Goal: Information Seeking & Learning: Check status

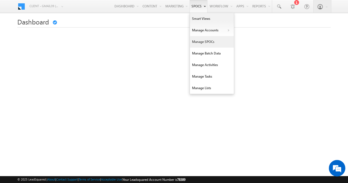
click at [205, 41] on link "Manage SPOCs" at bounding box center [212, 42] width 44 height 12
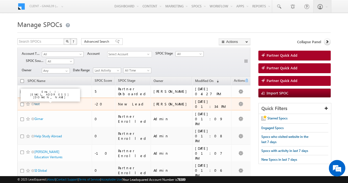
click at [35, 102] on link "test" at bounding box center [36, 104] width 5 height 4
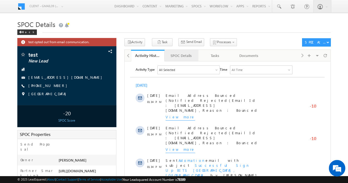
click at [184, 57] on div "SPOC Details" at bounding box center [181, 55] width 25 height 7
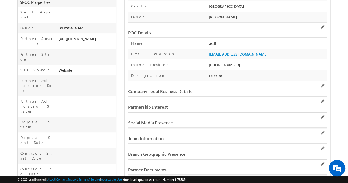
scroll to position [143, 0]
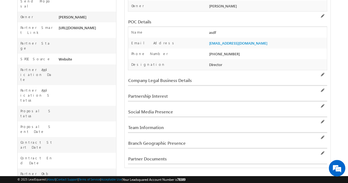
click at [171, 78] on div "Company Legal Business Details" at bounding box center [193, 80] width 131 height 5
click at [173, 78] on div "Company Legal Business Details" at bounding box center [193, 80] width 131 height 5
click at [181, 78] on div "Company Legal Business Details" at bounding box center [193, 80] width 131 height 5
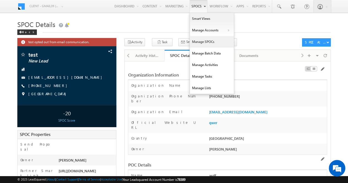
click at [205, 42] on link "Manage SPOCs" at bounding box center [212, 42] width 44 height 12
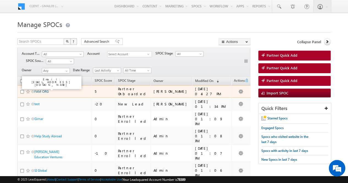
click at [43, 90] on link "FAM ORG" at bounding box center [41, 92] width 14 height 4
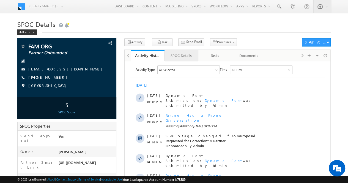
click at [186, 55] on div "SPOC Details" at bounding box center [181, 55] width 25 height 7
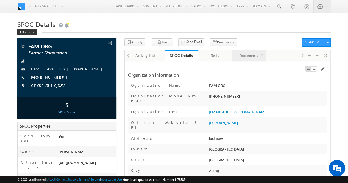
click at [249, 56] on div "Documents" at bounding box center [249, 55] width 25 height 7
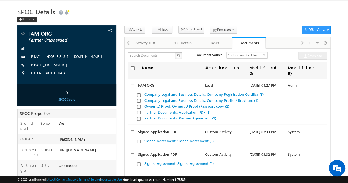
scroll to position [10, 0]
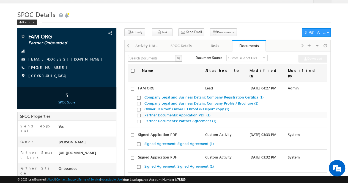
click at [170, 113] on link "Partner Documents: Application PDF (1)" at bounding box center [177, 115] width 66 height 5
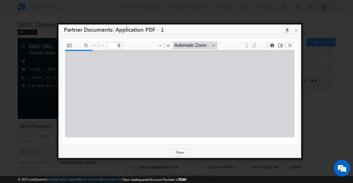
type input "1"
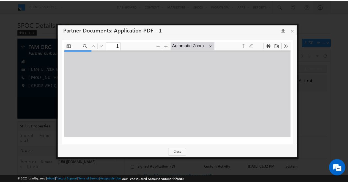
scroll to position [3, 0]
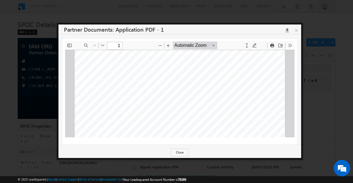
click at [287, 31] on icon at bounding box center [285, 30] width 7 height 5
click at [297, 30] on link "×" at bounding box center [296, 30] width 10 height 10
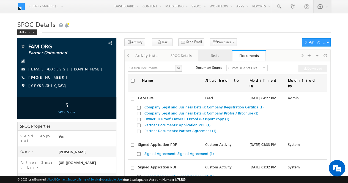
click at [217, 56] on div "Tasks" at bounding box center [215, 55] width 25 height 7
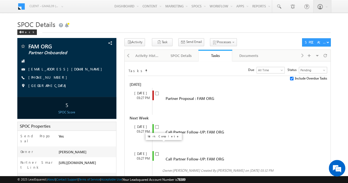
click at [156, 152] on input "checkbox" at bounding box center [157, 154] width 4 height 4
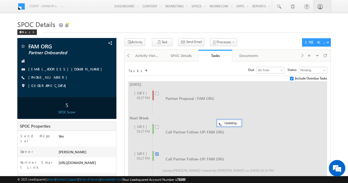
checkbox input "false"
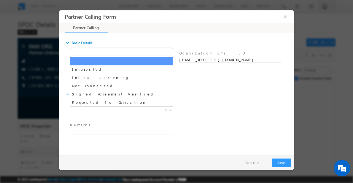
click at [170, 109] on b at bounding box center [170, 110] width 3 height 2
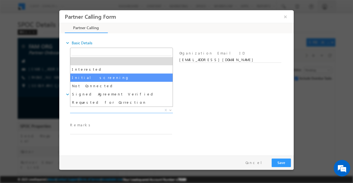
select select "Initial screening"
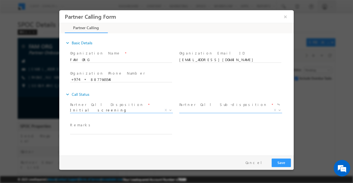
click at [280, 109] on b at bounding box center [279, 110] width 3 height 2
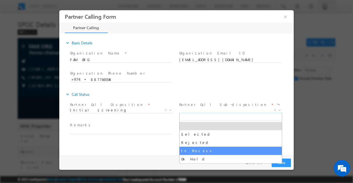
select select "In Process"
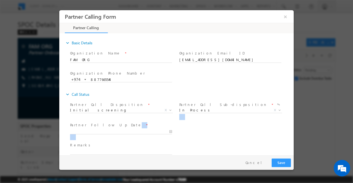
drag, startPoint x: 290, startPoint y: 120, endPoint x: 283, endPoint y: 145, distance: 25.5
click at [283, 145] on div "Partner Call Disposition * Interested Initial screening Not Connected Signed Ag…" at bounding box center [179, 131] width 229 height 61
click at [285, 16] on button "×" at bounding box center [284, 16] width 9 height 10
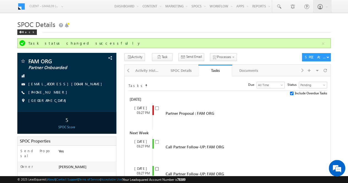
click at [156, 167] on input "checkbox" at bounding box center [157, 169] width 4 height 4
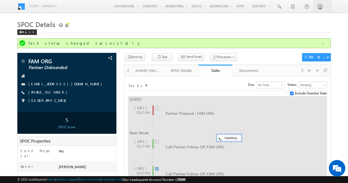
checkbox input "false"
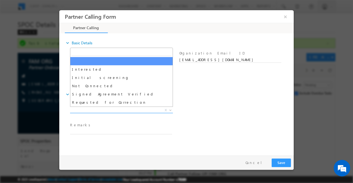
click at [170, 110] on b at bounding box center [170, 110] width 3 height 2
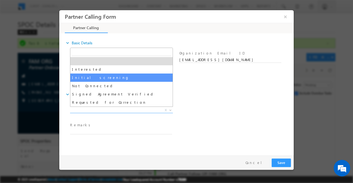
select select "Initial screening"
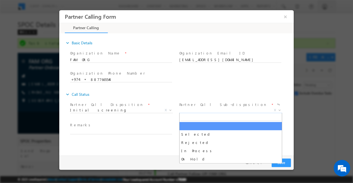
click at [279, 109] on b at bounding box center [279, 110] width 3 height 2
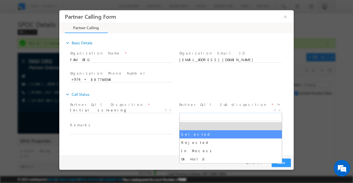
select select "Selected"
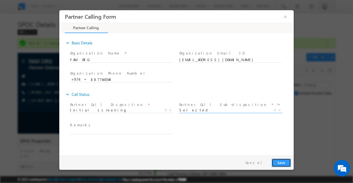
click at [279, 162] on button "Save" at bounding box center [280, 162] width 19 height 9
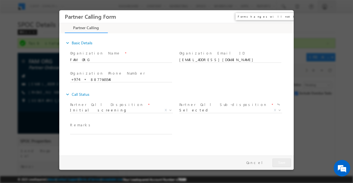
click at [284, 17] on button "×" at bounding box center [284, 16] width 9 height 10
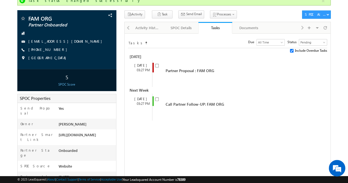
scroll to position [42, 0]
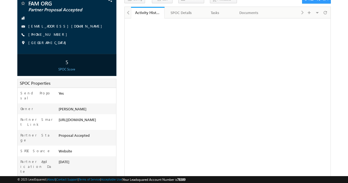
scroll to position [42, 0]
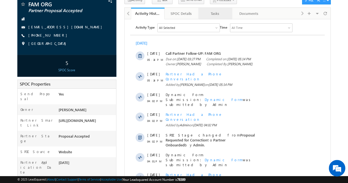
click at [214, 17] on link "Tasks" at bounding box center [216, 14] width 34 height 12
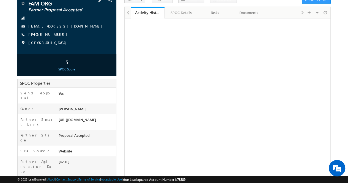
scroll to position [42, 0]
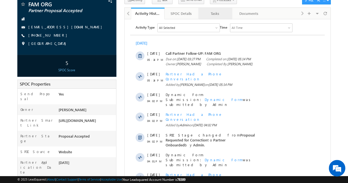
click at [217, 15] on div "Tasks" at bounding box center [215, 13] width 25 height 7
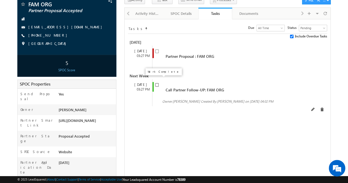
click at [157, 83] on input "checkbox" at bounding box center [157, 85] width 4 height 4
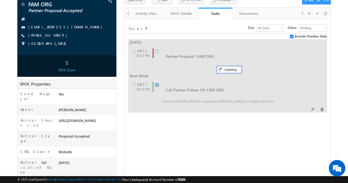
checkbox input "false"
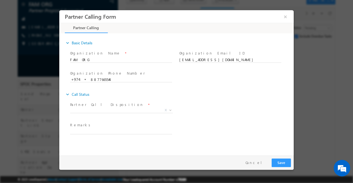
click at [173, 110] on div "Interested Initial screening Not Connected Signed Agreement Verified Requested …" at bounding box center [123, 111] width 107 height 6
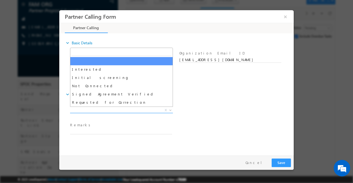
click at [169, 110] on b at bounding box center [170, 110] width 3 height 2
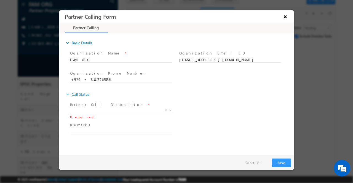
click at [288, 17] on button "×" at bounding box center [284, 16] width 9 height 10
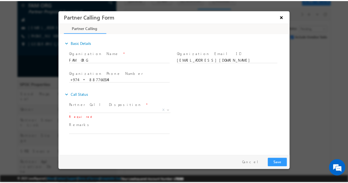
scroll to position [57, 0]
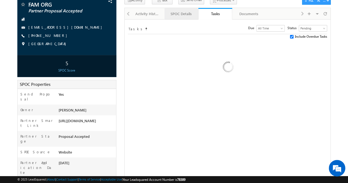
click at [183, 13] on div "SPOC Details" at bounding box center [181, 13] width 25 height 7
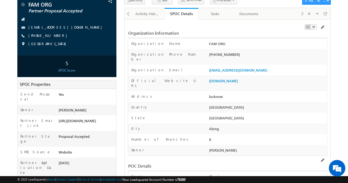
scroll to position [0, 0]
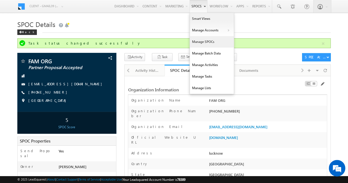
click at [203, 40] on link "Manage SPOCs" at bounding box center [212, 42] width 44 height 12
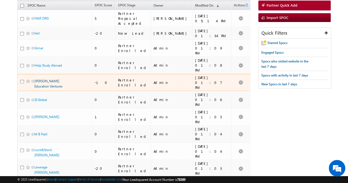
click at [46, 79] on link "[PERSON_NAME] Education Ventures" at bounding box center [48, 83] width 28 height 9
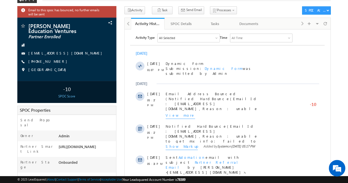
scroll to position [31, 0]
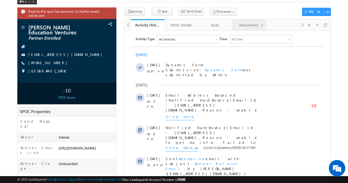
click at [250, 22] on div "Documents" at bounding box center [249, 25] width 25 height 7
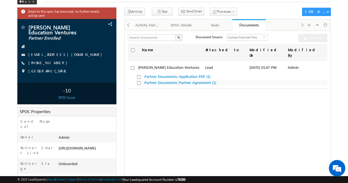
scroll to position [0, 0]
click at [166, 74] on link "Partner Documents: Application PDF (1)" at bounding box center [177, 76] width 66 height 5
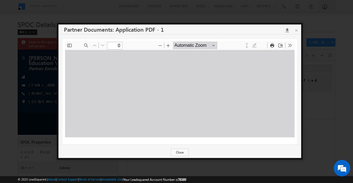
type input "1"
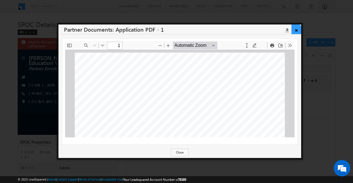
click at [296, 29] on link "×" at bounding box center [296, 30] width 10 height 10
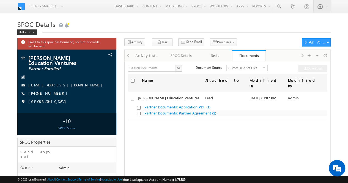
click at [167, 111] on link "Partner Documents: Partner Agreement (1)" at bounding box center [180, 113] width 72 height 5
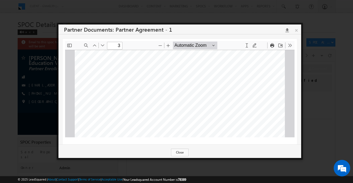
scroll to position [471, 0]
type input "1"
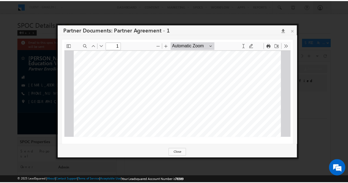
scroll to position [0, 0]
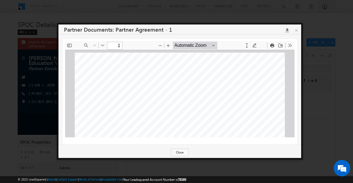
drag, startPoint x: 288, startPoint y: 55, endPoint x: 368, endPoint y: 71, distance: 81.4
click at [296, 30] on link "×" at bounding box center [296, 30] width 10 height 10
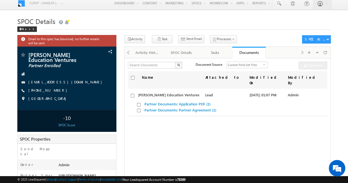
scroll to position [1, 0]
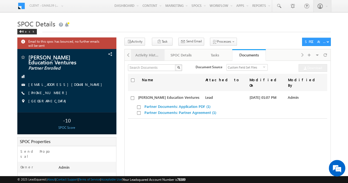
click at [145, 54] on div "Activity History" at bounding box center [148, 55] width 25 height 7
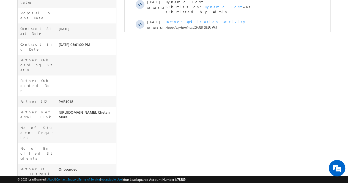
scroll to position [0, 0]
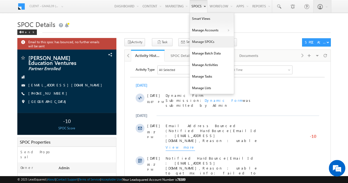
click at [203, 41] on link "Manage SPOCs" at bounding box center [212, 42] width 44 height 12
